Goal: Task Accomplishment & Management: Use online tool/utility

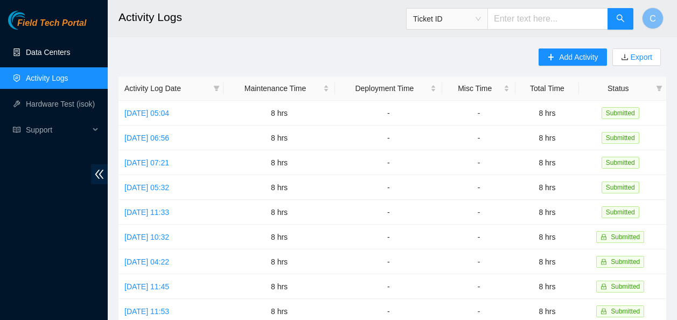
click at [46, 48] on link "Data Centers" at bounding box center [48, 52] width 44 height 9
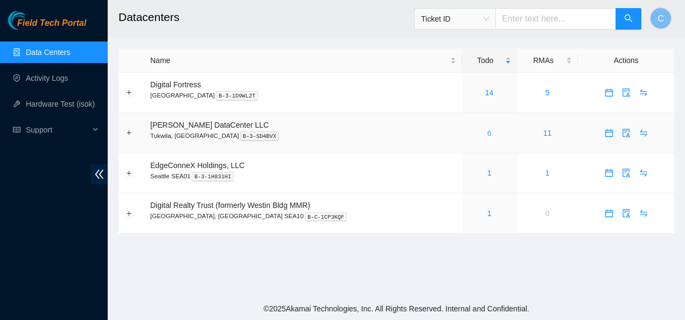
click at [487, 134] on link "6" at bounding box center [489, 133] width 4 height 9
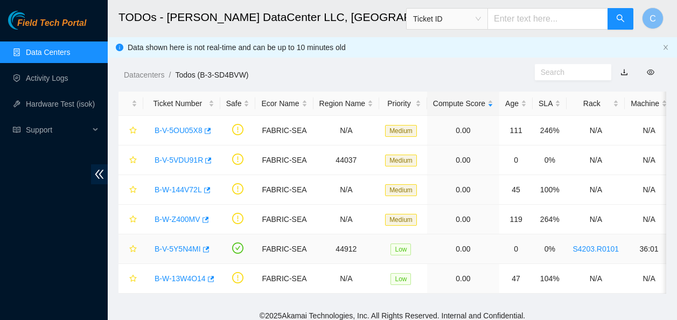
click at [160, 250] on link "B-V-5Y5N4MI" at bounding box center [178, 248] width 46 height 9
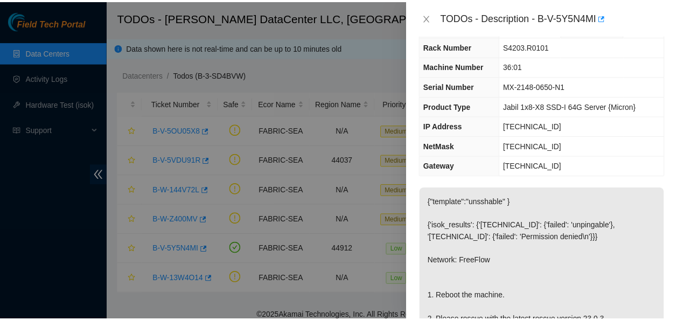
scroll to position [31, 0]
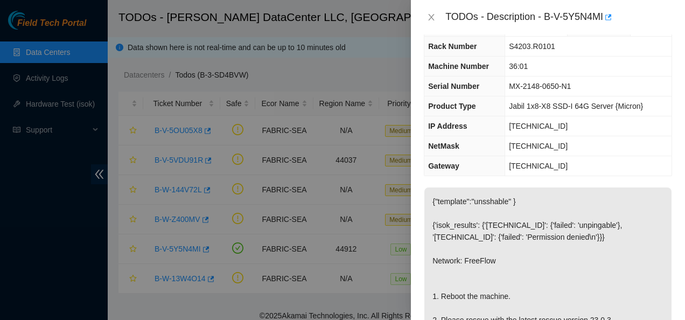
click at [396, 22] on div at bounding box center [342, 160] width 685 height 320
click at [434, 17] on icon "close" at bounding box center [431, 17] width 9 height 9
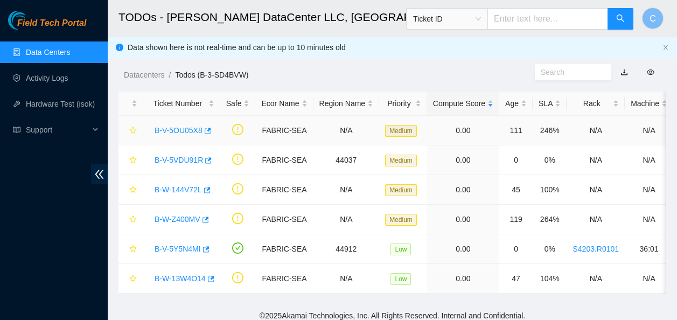
click at [181, 126] on link "B-V-5OU05X8" at bounding box center [179, 130] width 48 height 9
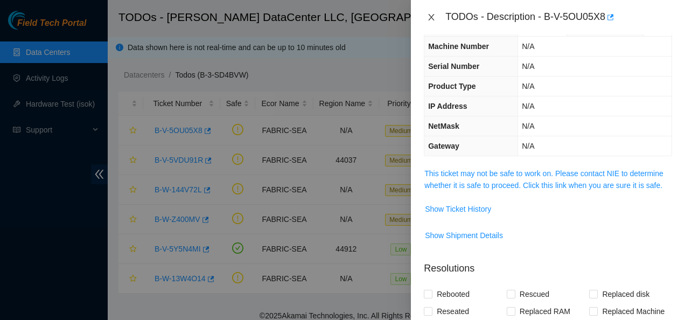
click at [431, 12] on button "Close" at bounding box center [431, 17] width 15 height 10
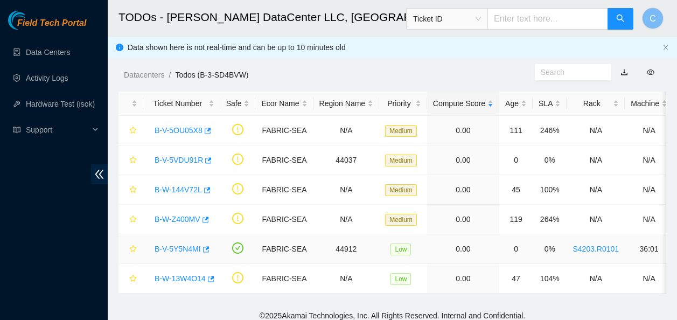
click at [191, 247] on link "B-V-5Y5N4MI" at bounding box center [178, 248] width 46 height 9
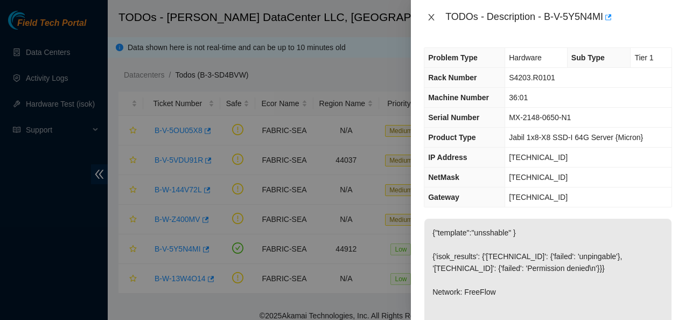
click at [431, 18] on icon "close" at bounding box center [431, 17] width 9 height 9
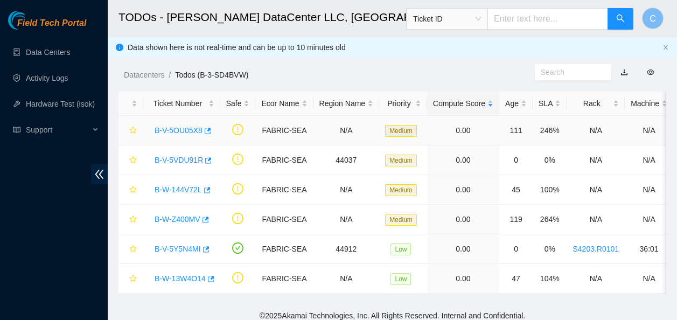
click at [180, 128] on link "B-V-5OU05X8" at bounding box center [179, 130] width 48 height 9
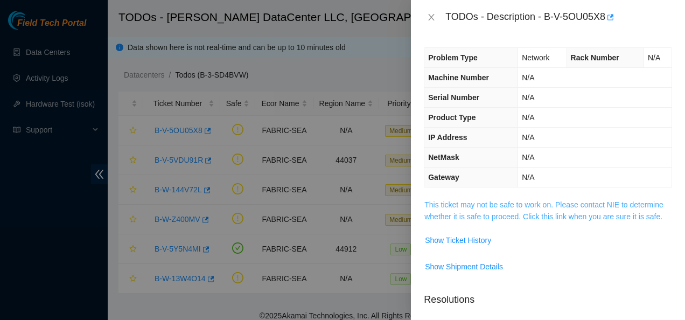
click at [451, 212] on link "This ticket may not be safe to work on. Please contact NIE to determine whether…" at bounding box center [543, 210] width 239 height 20
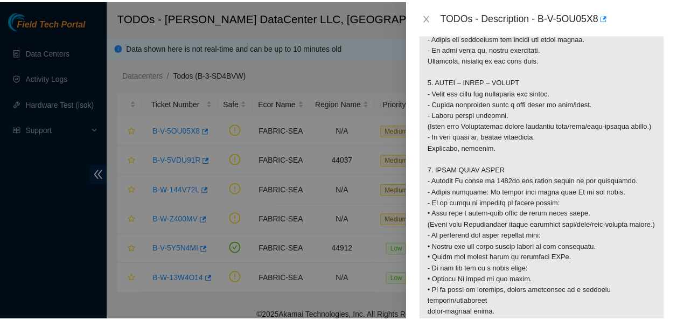
scroll to position [998, 0]
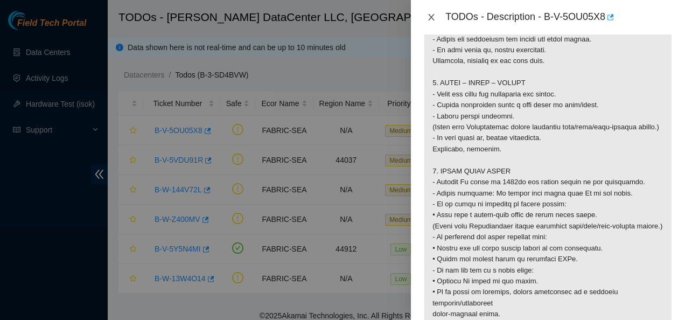
click at [430, 19] on icon "close" at bounding box center [431, 17] width 9 height 9
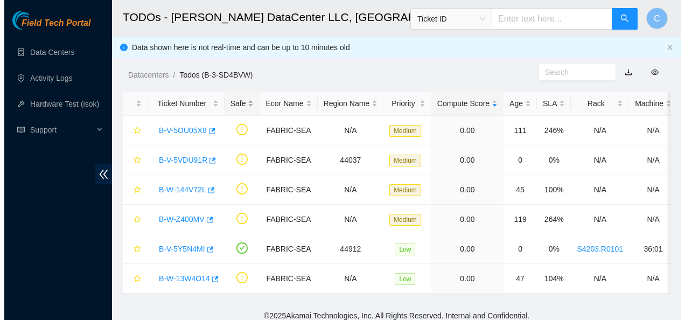
scroll to position [317, 0]
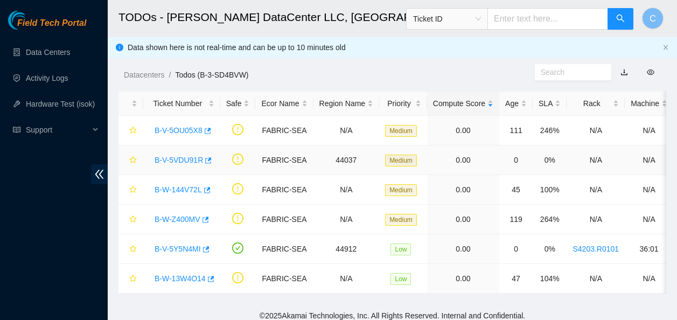
click at [167, 159] on link "B-V-5VDU91R" at bounding box center [179, 160] width 48 height 9
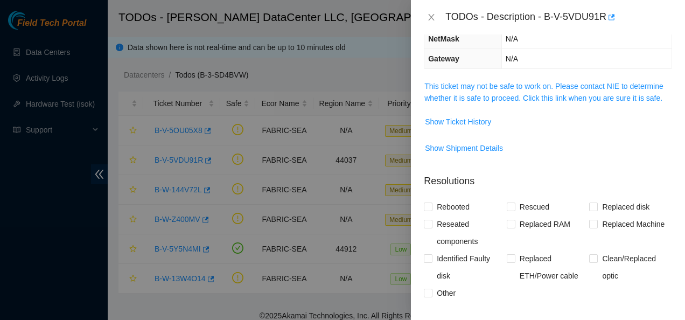
scroll to position [139, 0]
click at [498, 96] on link "This ticket may not be safe to work on. Please contact NIE to determine whether…" at bounding box center [543, 91] width 239 height 20
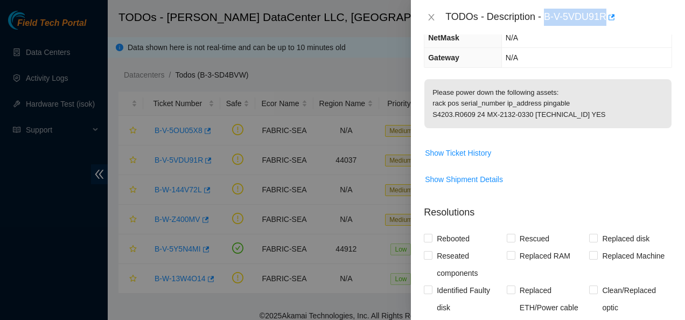
drag, startPoint x: 545, startPoint y: 17, endPoint x: 605, endPoint y: 16, distance: 60.3
click at [605, 16] on div "TODOs - Description - B-V-5VDU91R" at bounding box center [558, 17] width 227 height 17
copy div "B-V-5VDU91R"
click at [465, 115] on p "Please power down the following assets: rack pos serial_number ip_address pinga…" at bounding box center [547, 103] width 247 height 49
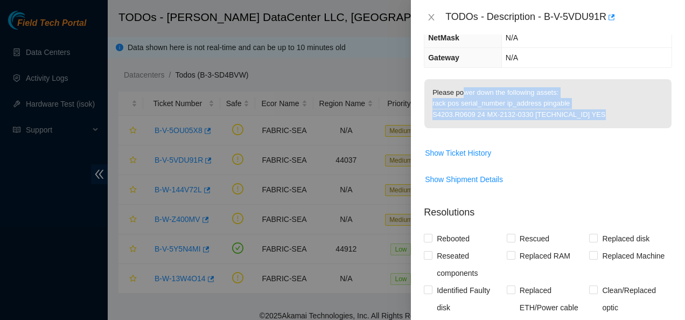
drag, startPoint x: 454, startPoint y: 106, endPoint x: 585, endPoint y: 126, distance: 132.4
click at [585, 126] on p "Please power down the following assets: rack pos serial_number ip_address pinga…" at bounding box center [547, 103] width 247 height 49
copy p "power down the following assets: rack pos serial_number ip_address pingable S42…"
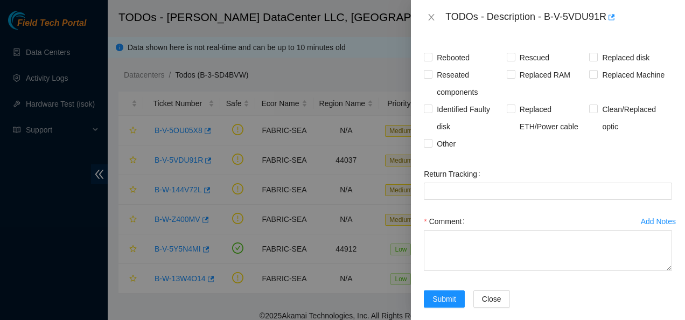
scroll to position [345, 0]
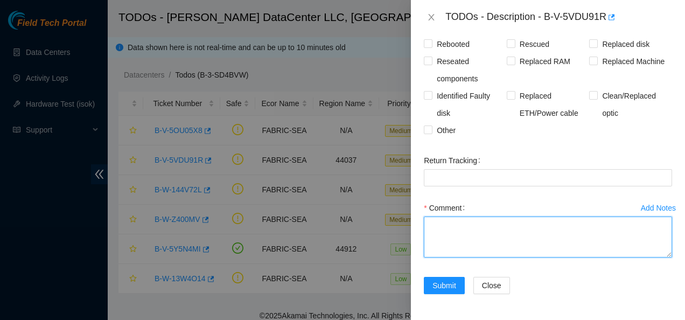
click at [555, 233] on textarea "Comment" at bounding box center [548, 236] width 248 height 41
paste textarea "power down the following assets: rack pos serial_number ip_address pingable S42…"
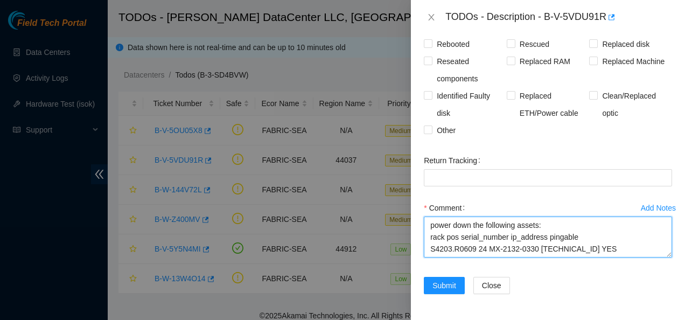
click at [450, 225] on textarea "power down the following assets: rack pos serial_number ip_address pingable S42…" at bounding box center [548, 236] width 248 height 41
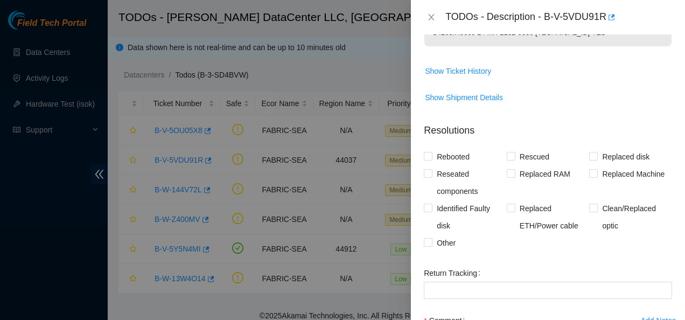
scroll to position [220, 0]
type textarea "powered down the following assets: rack pos serial_number ip_address pingable S…"
click at [428, 247] on input "Other" at bounding box center [428, 243] width 8 height 8
checkbox input "true"
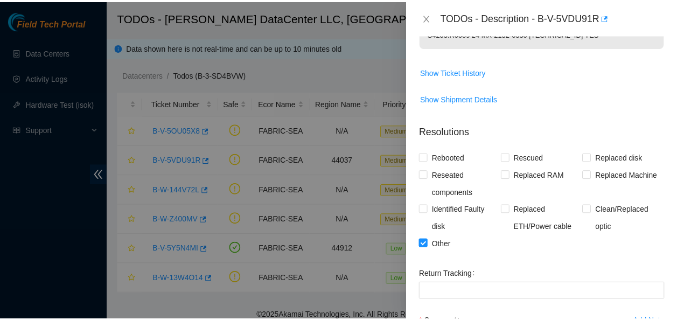
scroll to position [345, 0]
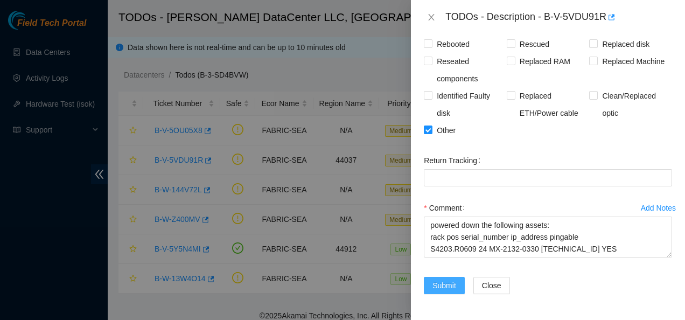
click at [441, 283] on span "Submit" at bounding box center [444, 285] width 24 height 12
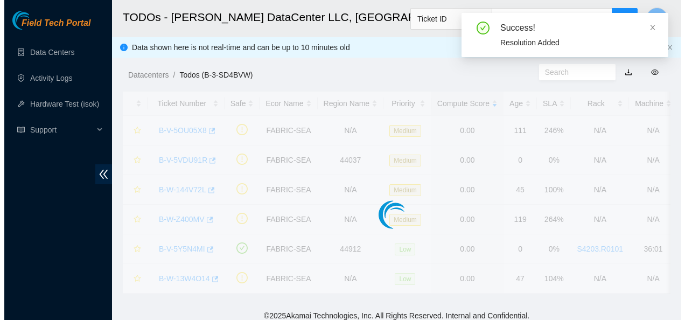
scroll to position [351, 0]
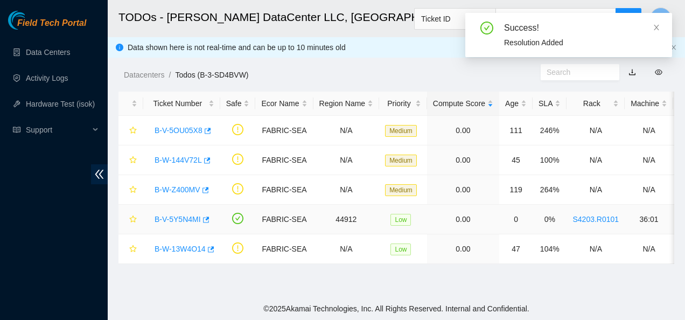
click at [188, 219] on link "B-V-5Y5N4MI" at bounding box center [178, 219] width 46 height 9
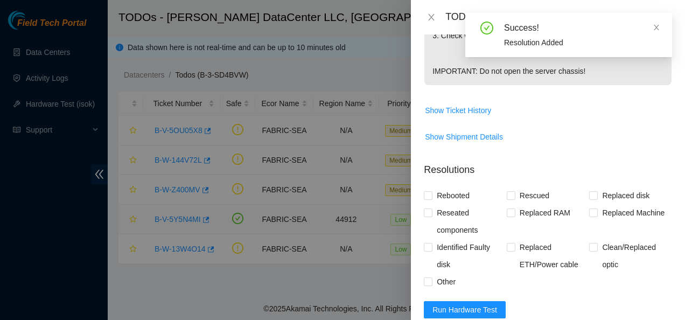
scroll to position [549, 0]
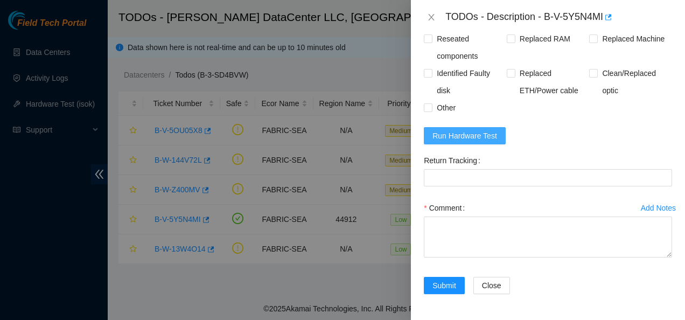
click at [481, 132] on span "Run Hardware Test" at bounding box center [464, 136] width 65 height 12
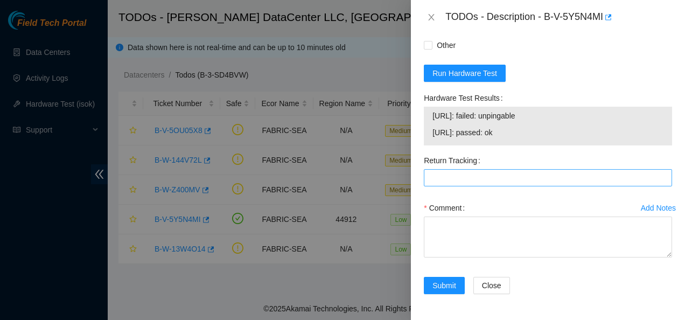
scroll to position [611, 0]
click at [471, 121] on span "23.213.33.202: failed: unpingable" at bounding box center [547, 116] width 231 height 12
drag, startPoint x: 433, startPoint y: 132, endPoint x: 522, endPoint y: 136, distance: 88.9
click at [522, 136] on span "23.213.33.203: passed: ok" at bounding box center [547, 133] width 231 height 12
copy span "23.213.33.203: passed: ok"
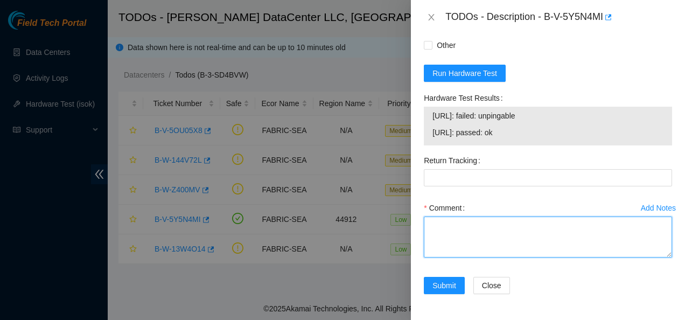
click at [468, 238] on textarea "Comment" at bounding box center [548, 236] width 248 height 41
paste textarea "Contacted NOCC to see if safe to work Rebooted and rescued Checked isok 23.213.…"
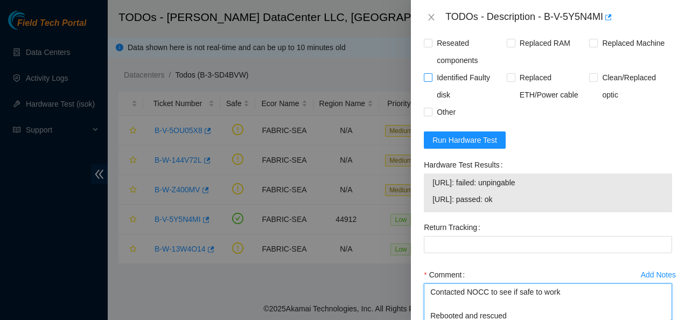
scroll to position [521, 0]
type textarea "Contacted NOCC to see if safe to work Rebooted and rescued Checked isok 23.213.…"
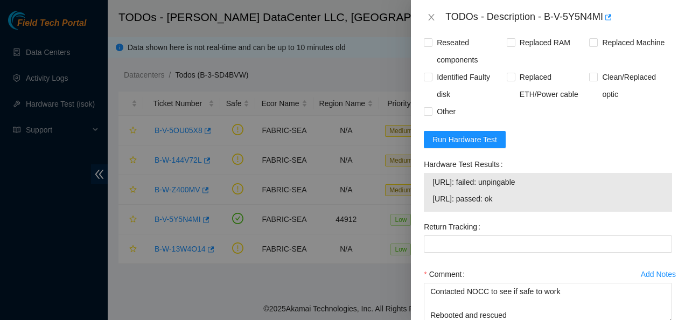
click at [426, 29] on input "Rebooted" at bounding box center [428, 25] width 8 height 8
checkbox input "true"
click at [507, 29] on input "Rescued" at bounding box center [511, 25] width 8 height 8
checkbox input "true"
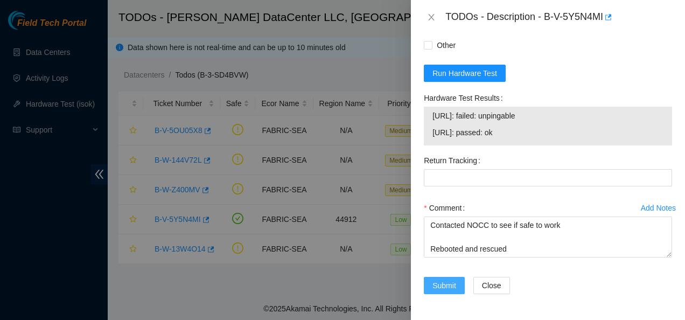
click at [444, 286] on span "Submit" at bounding box center [444, 285] width 24 height 12
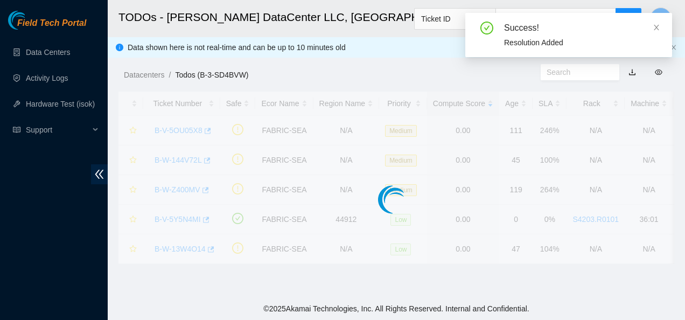
scroll to position [351, 0]
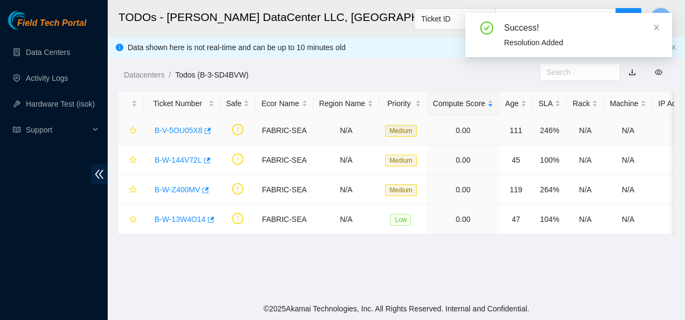
click at [181, 130] on link "B-V-5OU05X8" at bounding box center [179, 130] width 48 height 9
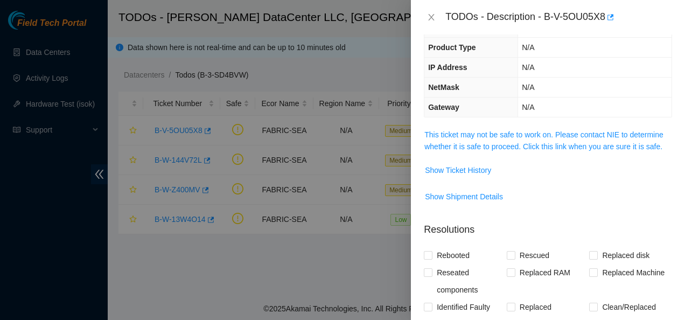
scroll to position [70, 0]
click at [477, 145] on link "This ticket may not be safe to work on. Please contact NIE to determine whether…" at bounding box center [543, 140] width 239 height 20
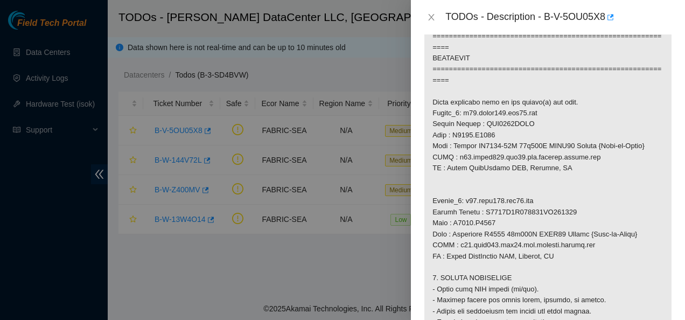
scroll to position [725, 0]
drag, startPoint x: 593, startPoint y: 125, endPoint x: 293, endPoint y: 292, distance: 342.5
click at [293, 292] on div at bounding box center [342, 160] width 685 height 320
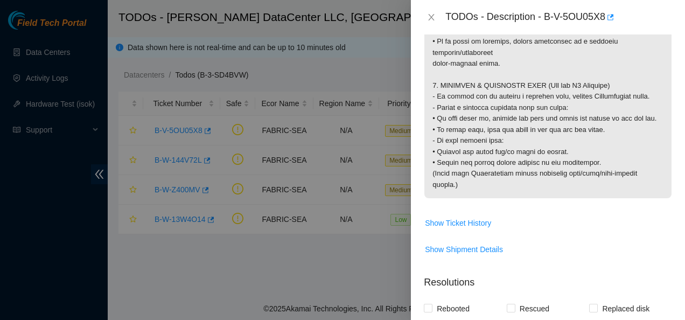
scroll to position [1263, 0]
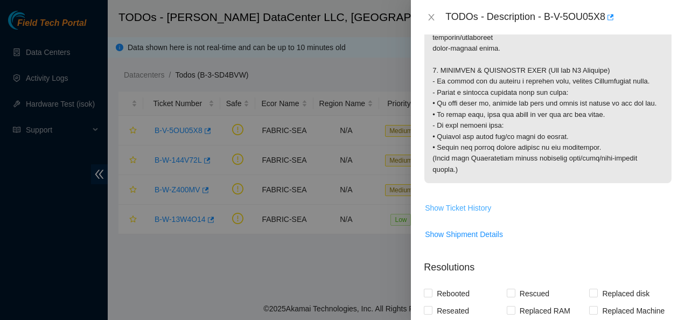
click at [475, 214] on span "Show Ticket History" at bounding box center [458, 208] width 66 height 12
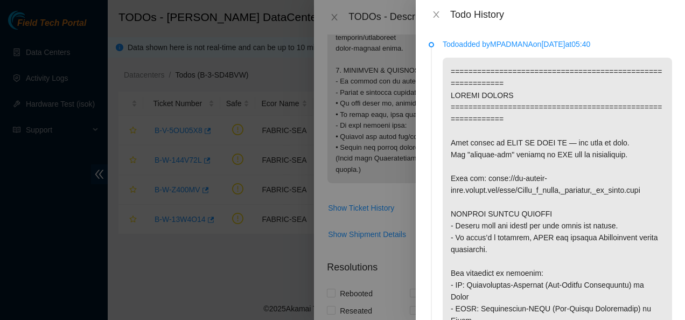
drag, startPoint x: 497, startPoint y: 45, endPoint x: 524, endPoint y: 45, distance: 26.9
drag, startPoint x: 524, startPoint y: 45, endPoint x: 496, endPoint y: 40, distance: 28.0
click at [496, 40] on div "Todo added by MPADMANA on 2025-10-09 at 05:40 Todo added by SASKRISH on 2025-06…" at bounding box center [550, 174] width 269 height 291
click at [496, 40] on p "Todo added by MPADMANA on 2025-10-09 at 05:40" at bounding box center [557, 44] width 229 height 12
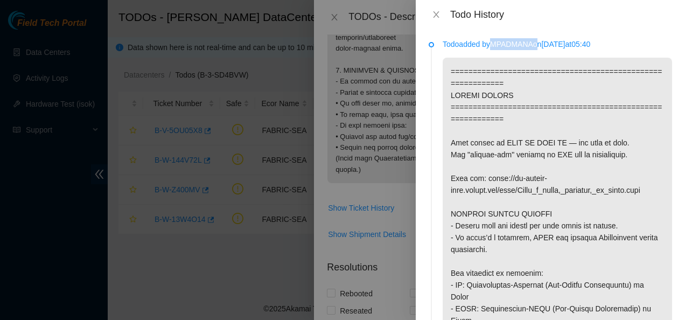
click at [496, 40] on p "Todo added by MPADMANA on 2025-10-09 at 05:40" at bounding box center [557, 44] width 229 height 12
click at [435, 14] on icon "close" at bounding box center [436, 14] width 9 height 9
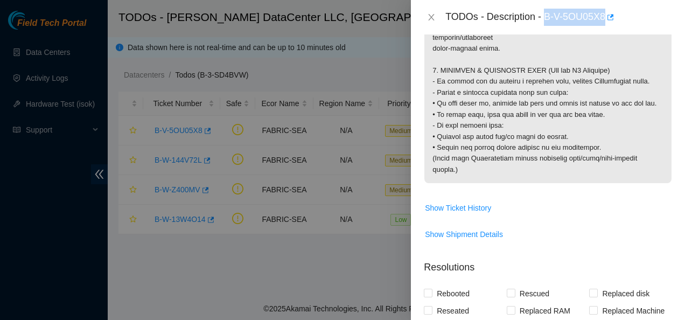
drag, startPoint x: 544, startPoint y: 16, endPoint x: 605, endPoint y: 19, distance: 60.4
click at [605, 19] on div "TODOs - Description - B-V-5OU05X8" at bounding box center [558, 17] width 227 height 17
copy div "B-V-5OU05X8"
click at [430, 17] on icon "close" at bounding box center [431, 17] width 9 height 9
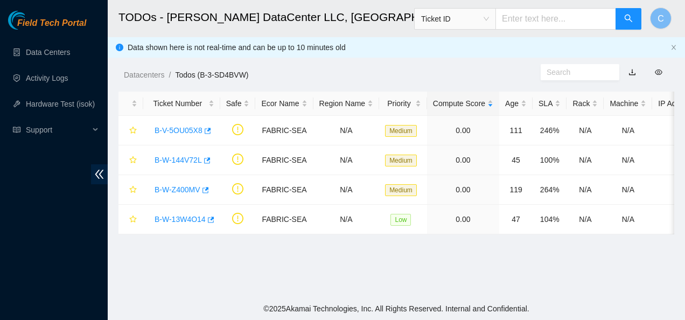
scroll to position [317, 0]
